Goal: Task Accomplishment & Management: Use online tool/utility

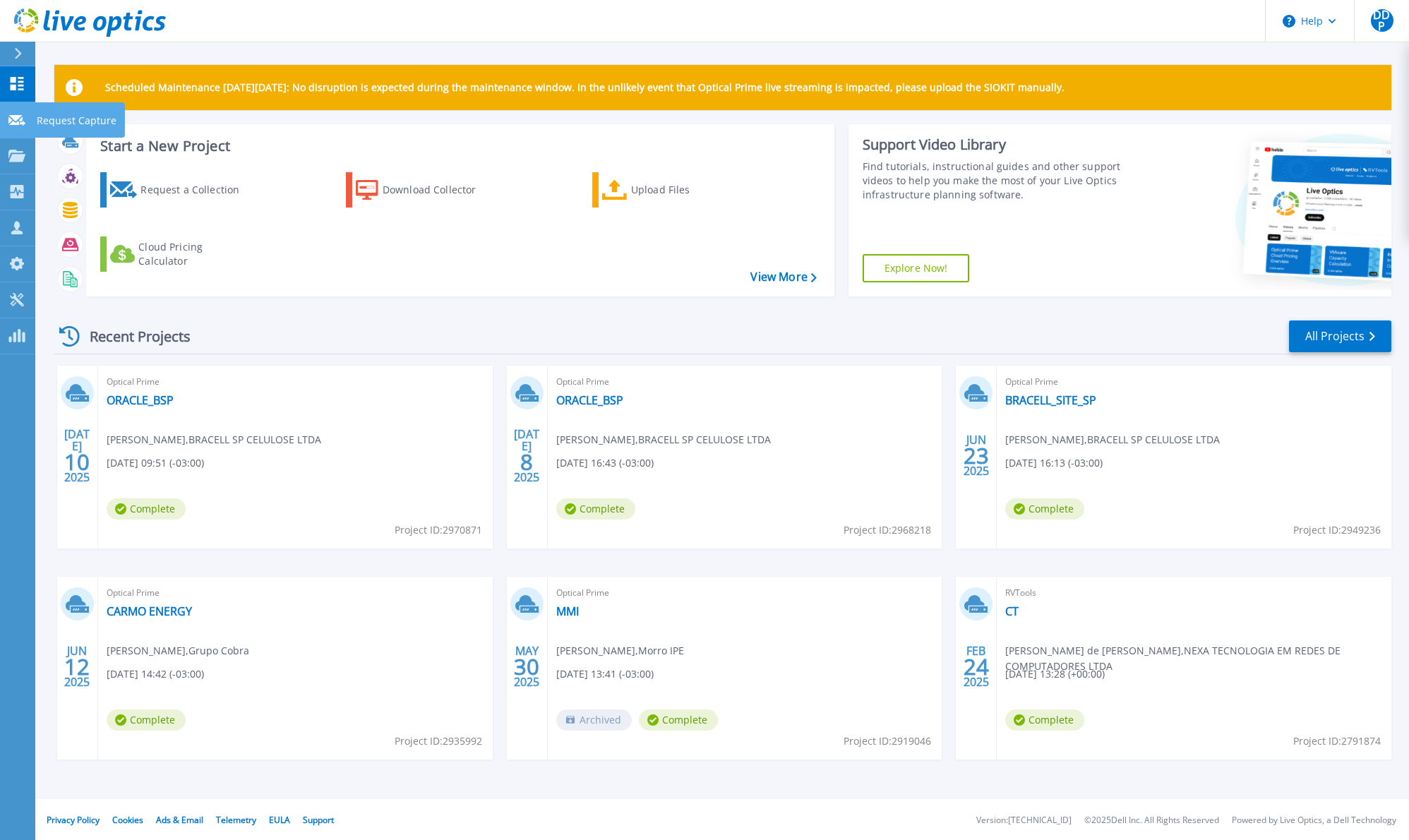
click at [18, 128] on link "Request Capture Request Capture" at bounding box center [18, 120] width 35 height 36
click at [191, 185] on div "Request a Collection" at bounding box center [196, 190] width 113 height 28
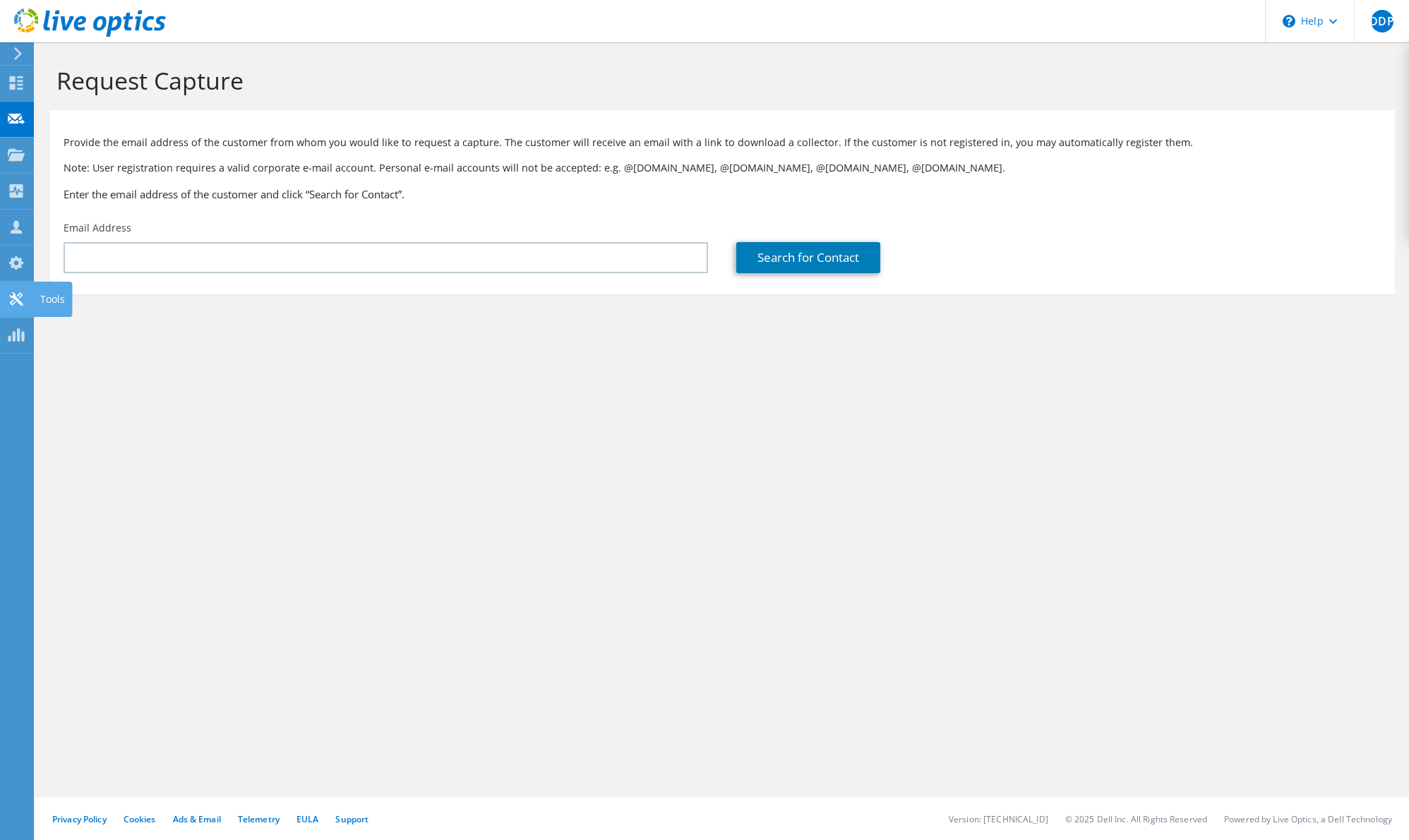
click at [15, 306] on use at bounding box center [16, 299] width 13 height 13
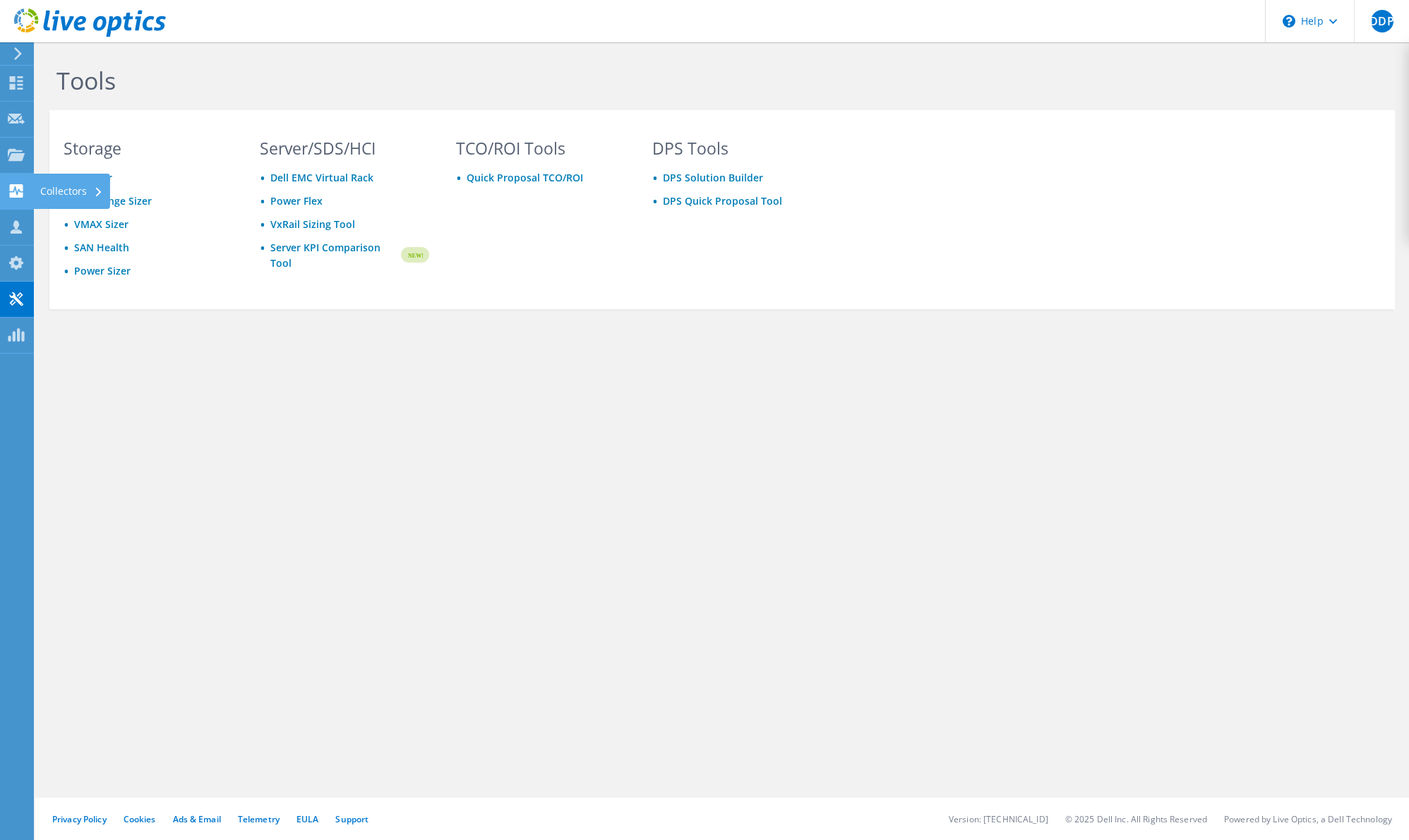
click at [52, 195] on div "Collectors" at bounding box center [72, 191] width 77 height 35
